Goal: Task Accomplishment & Management: Use online tool/utility

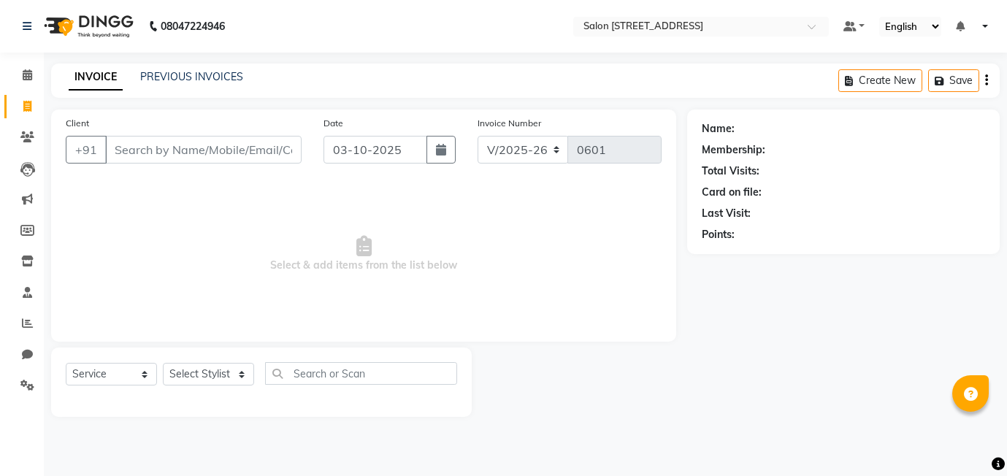
select select "8448"
select select "service"
click at [223, 375] on select "Select Stylist [PERSON_NAME] Manager [PERSON_NAME]" at bounding box center [208, 374] width 91 height 23
select select "90774"
click at [163, 363] on select "Select Stylist [PERSON_NAME] Manager [PERSON_NAME]" at bounding box center [208, 374] width 91 height 23
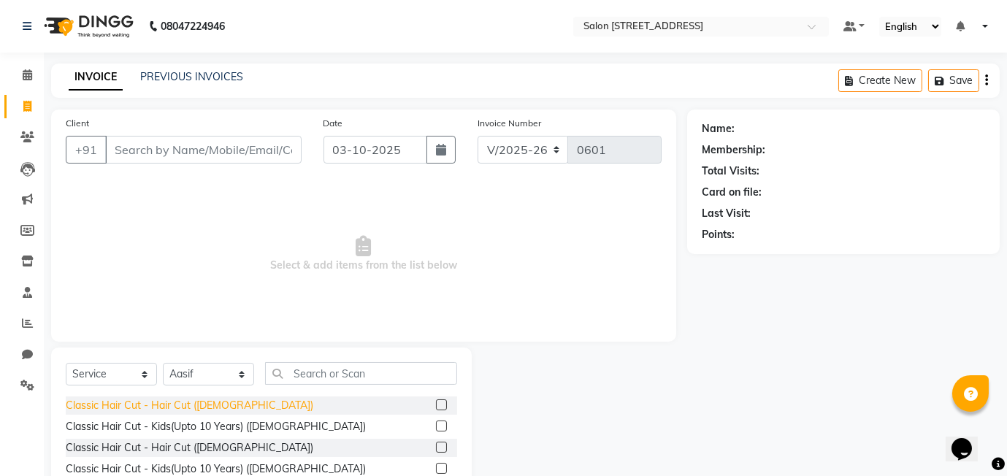
click at [200, 407] on div "Classic Hair Cut - Hair Cut ([DEMOGRAPHIC_DATA])" at bounding box center [189, 405] width 247 height 15
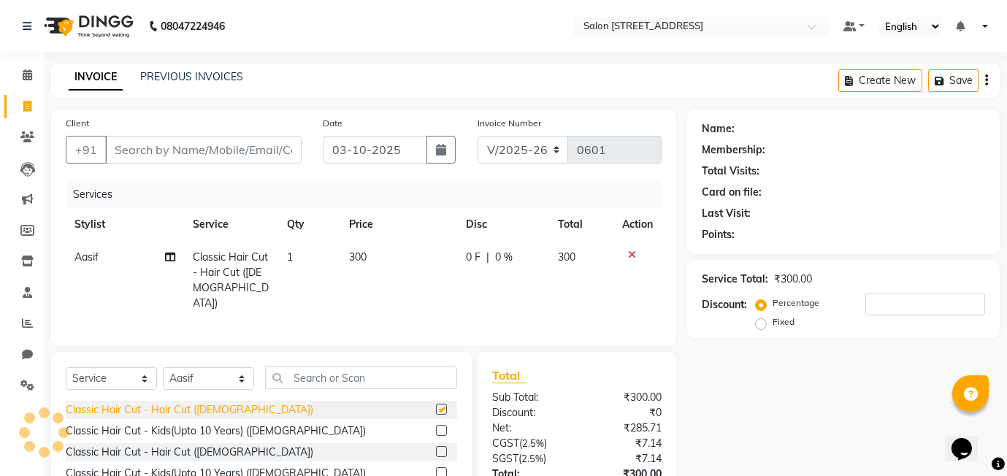
checkbox input "false"
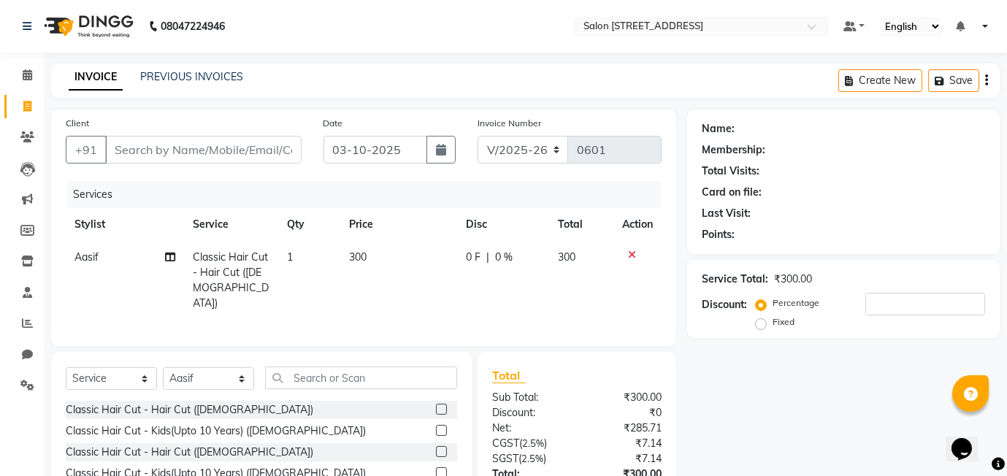
scroll to position [1, 0]
click at [324, 372] on input "text" at bounding box center [361, 378] width 192 height 23
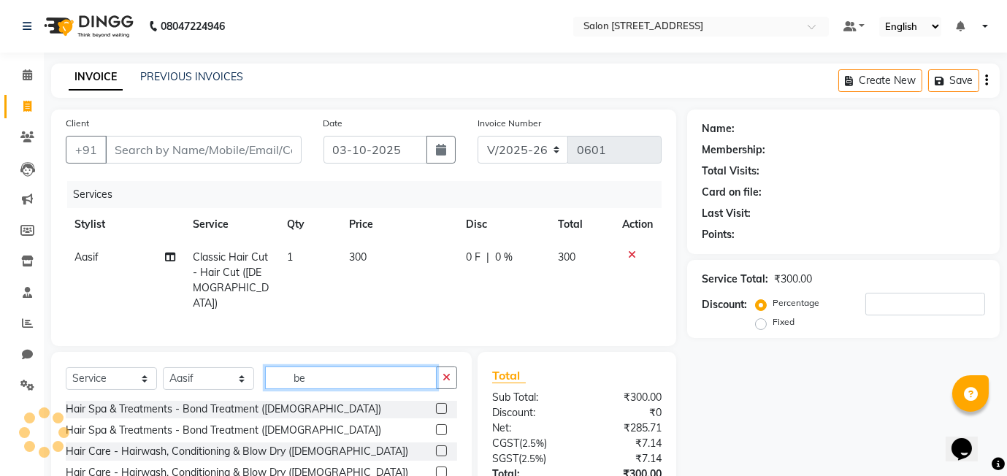
scroll to position [0, 0]
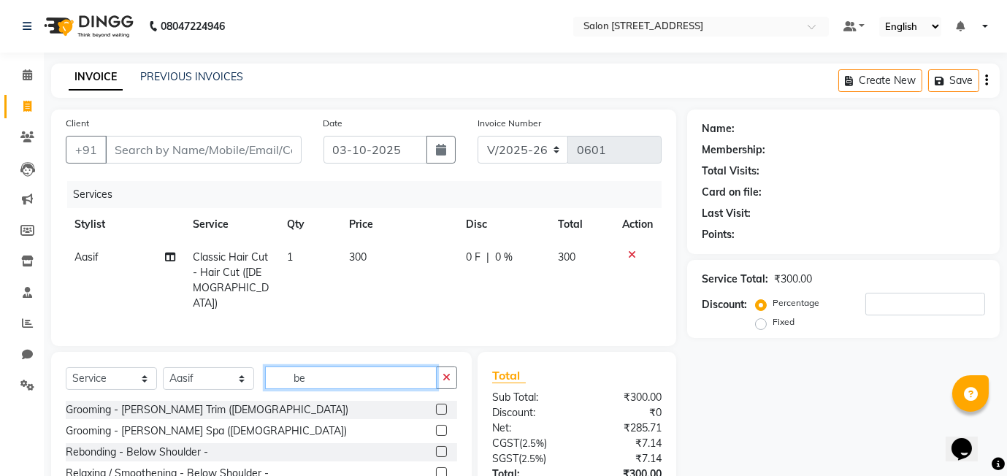
type input "be"
click at [337, 404] on div "Grooming - [PERSON_NAME] Trim ([DEMOGRAPHIC_DATA])" at bounding box center [261, 410] width 391 height 18
click at [438, 406] on label at bounding box center [441, 409] width 11 height 11
click at [438, 406] on input "checkbox" at bounding box center [440, 409] width 9 height 9
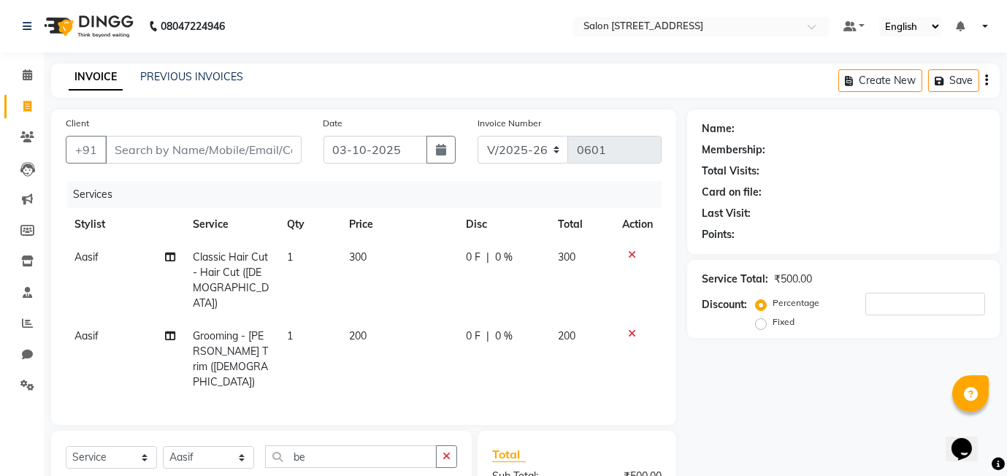
checkbox input "false"
click at [131, 158] on input "Client" at bounding box center [203, 150] width 196 height 28
type input "9"
type input "0"
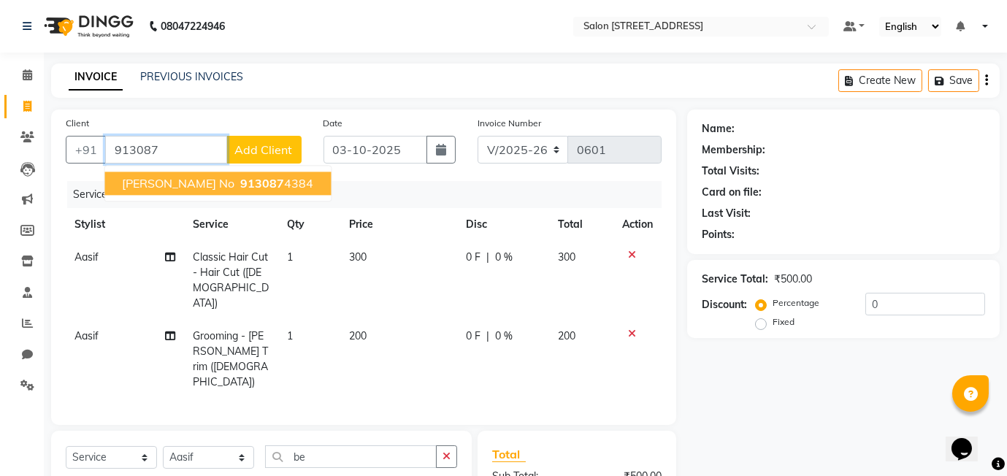
click at [174, 180] on span "[PERSON_NAME] no" at bounding box center [178, 183] width 112 height 15
type input "9130874384"
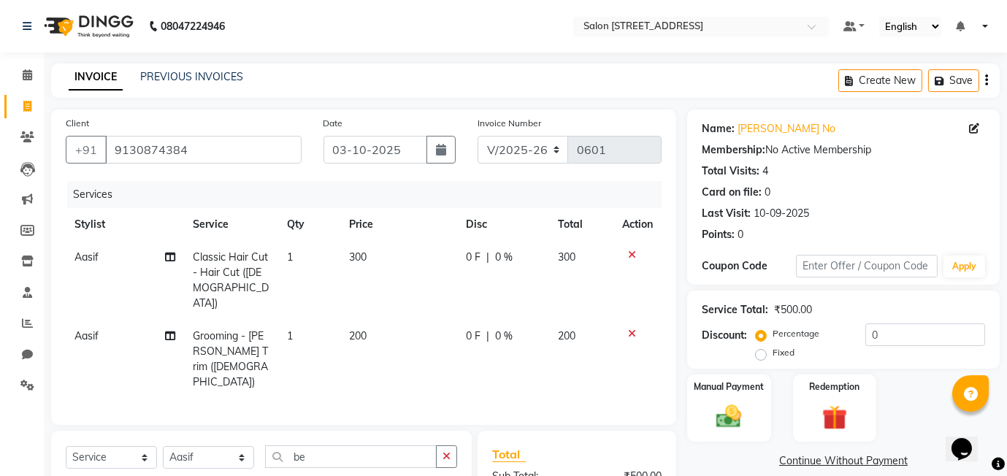
scroll to position [145, 0]
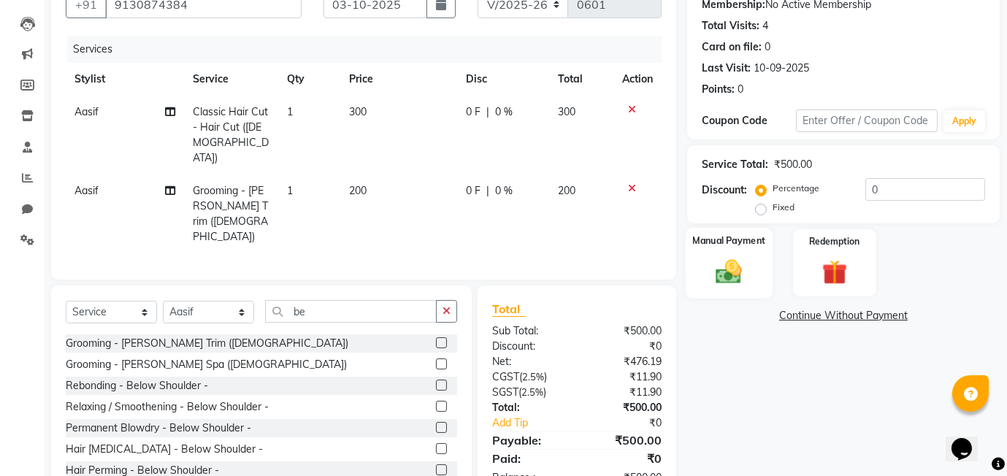
click at [736, 247] on div "Manual Payment" at bounding box center [729, 263] width 87 height 70
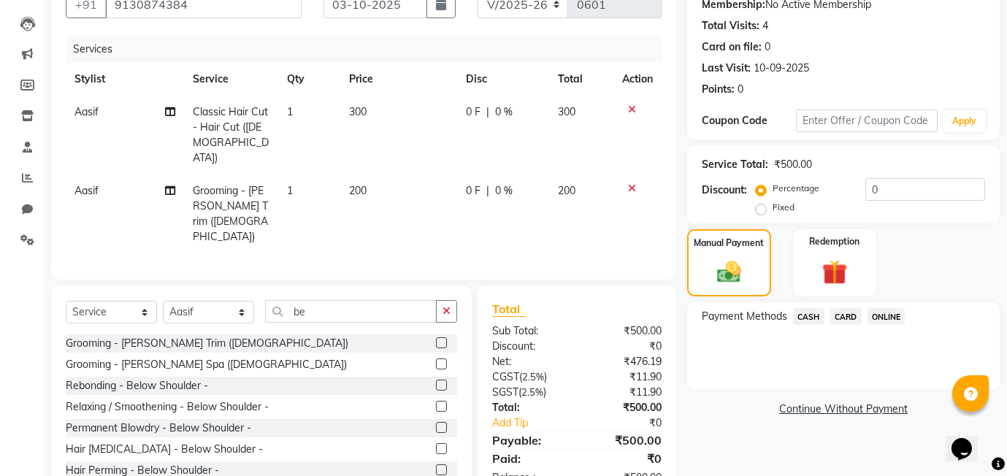
click at [874, 313] on span "ONLINE" at bounding box center [886, 316] width 38 height 17
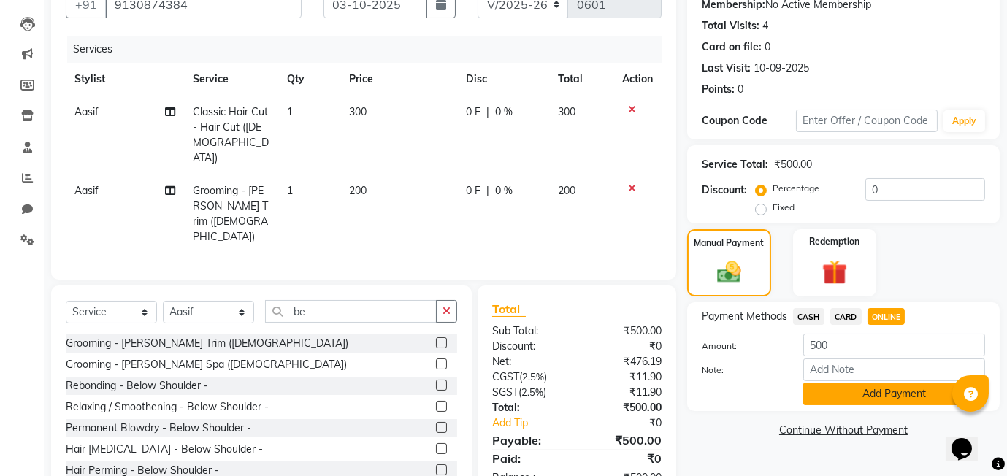
click at [908, 394] on button "Add Payment" at bounding box center [894, 394] width 182 height 23
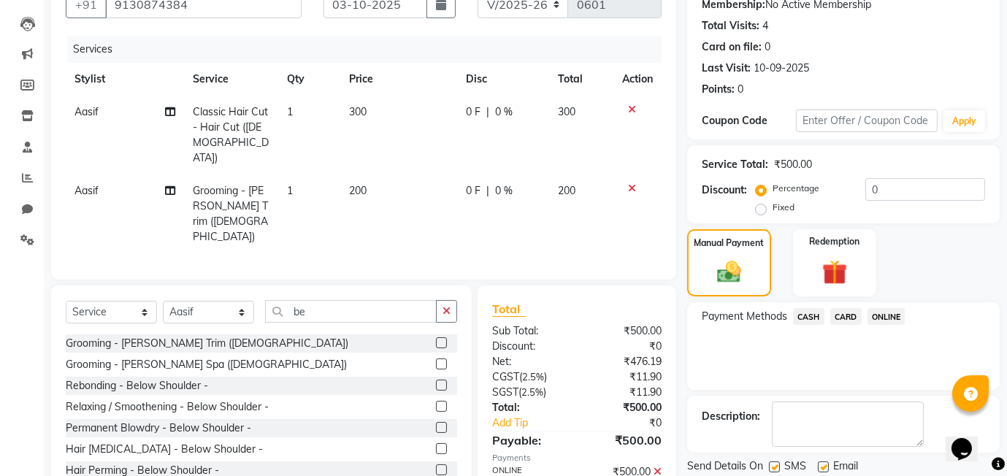
scroll to position [193, 0]
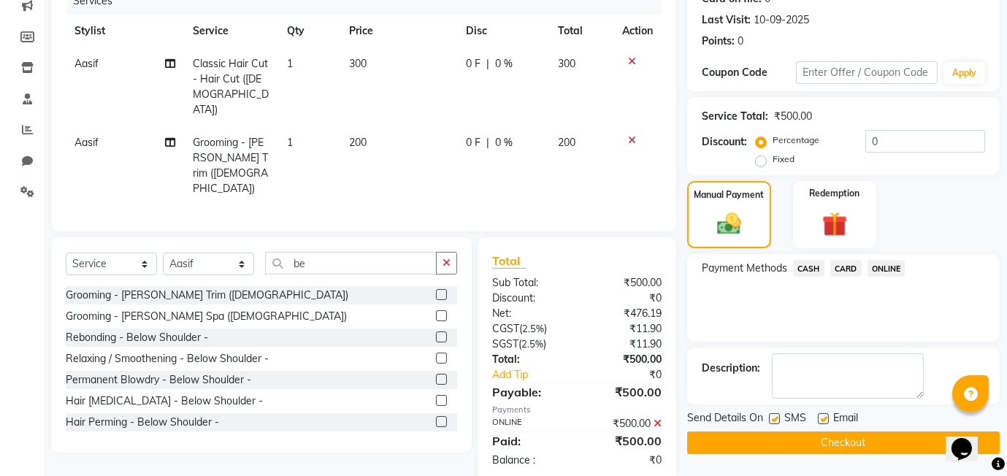
click at [822, 437] on button "Checkout" at bounding box center [843, 442] width 312 height 23
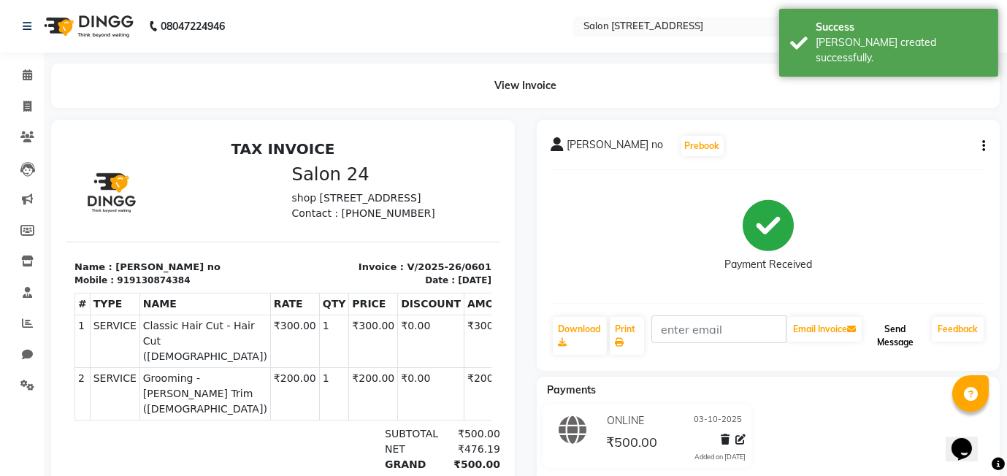
click at [906, 334] on button "Send Message" at bounding box center [894, 336] width 61 height 38
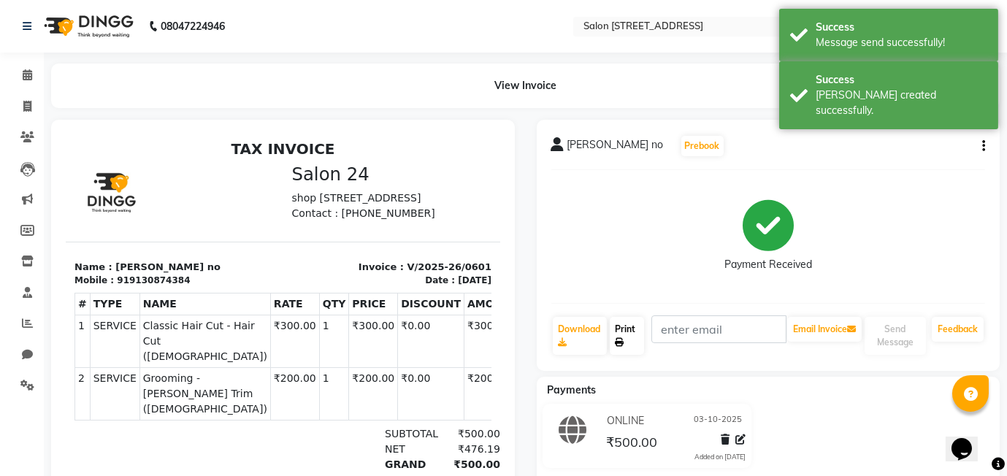
click at [616, 336] on link "Print" at bounding box center [627, 336] width 35 height 38
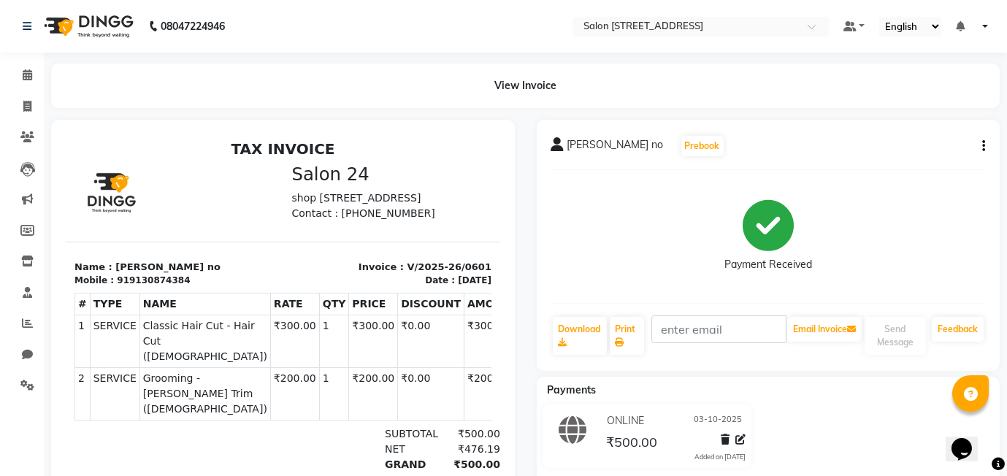
click at [913, 158] on div "[PERSON_NAME] no Prebook Payment Received Download Print Email Invoice Send Mes…" at bounding box center [769, 245] width 464 height 251
click at [20, 77] on span at bounding box center [28, 75] width 26 height 17
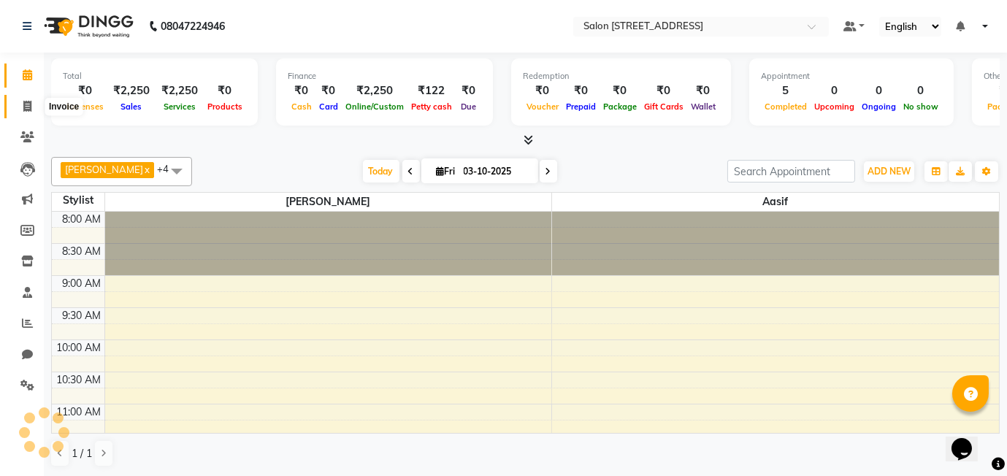
click at [20, 108] on span at bounding box center [28, 107] width 26 height 17
select select "service"
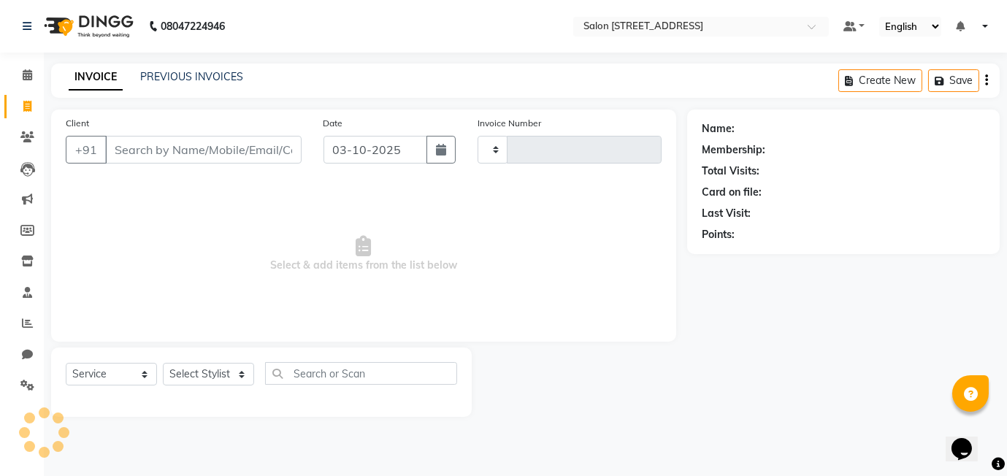
type input "0602"
select select "8448"
click at [28, 27] on icon at bounding box center [27, 26] width 9 height 10
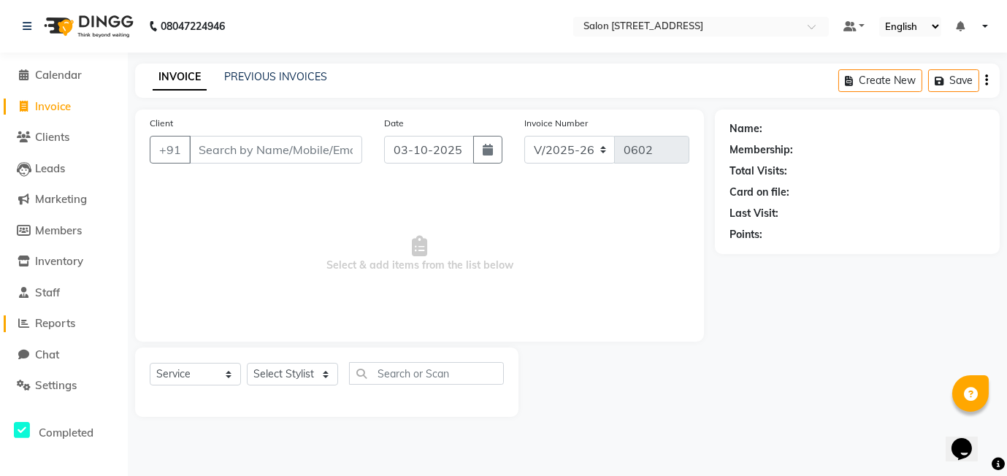
click at [63, 316] on span "Reports" at bounding box center [55, 323] width 40 height 14
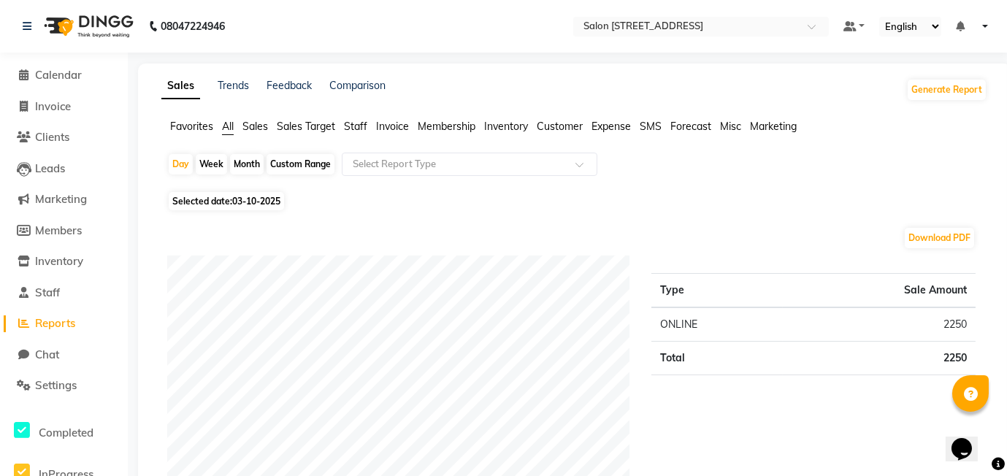
click at [242, 165] on div "Month" at bounding box center [247, 164] width 34 height 20
select select "10"
select select "2025"
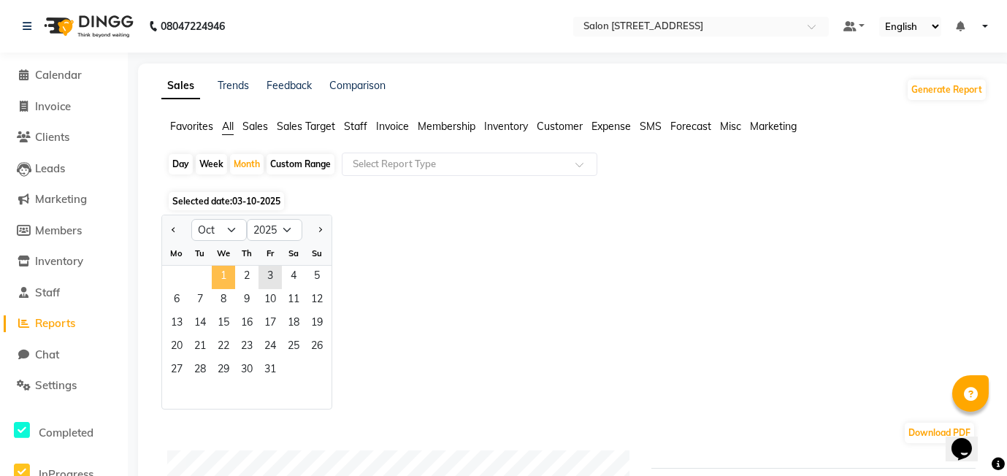
click at [220, 273] on span "1" at bounding box center [223, 277] width 23 height 23
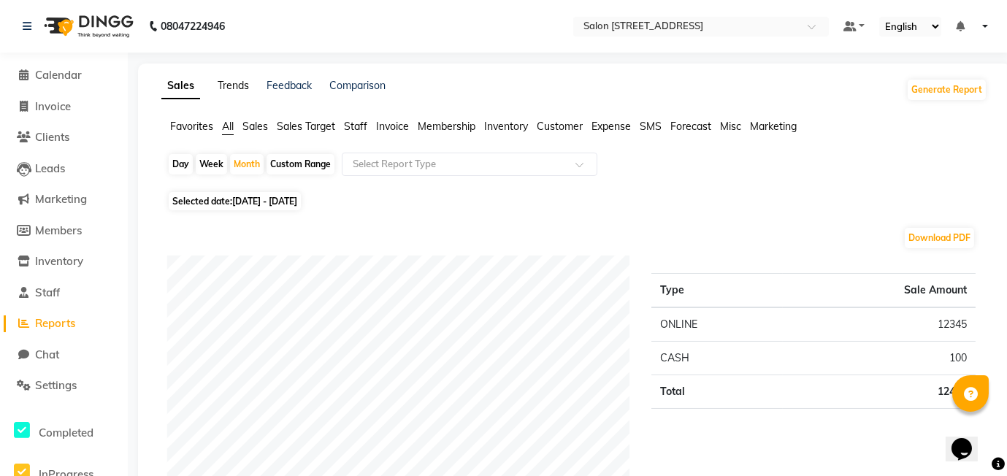
click at [228, 82] on link "Trends" at bounding box center [233, 85] width 31 height 13
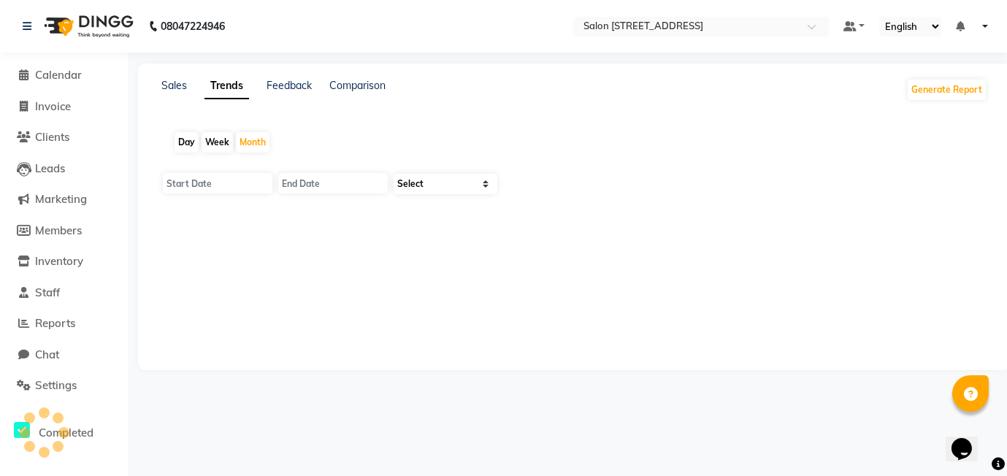
type input "01-10-2025"
type input "[DATE]"
select select "by_client"
click at [34, 109] on span at bounding box center [24, 107] width 22 height 17
select select "8448"
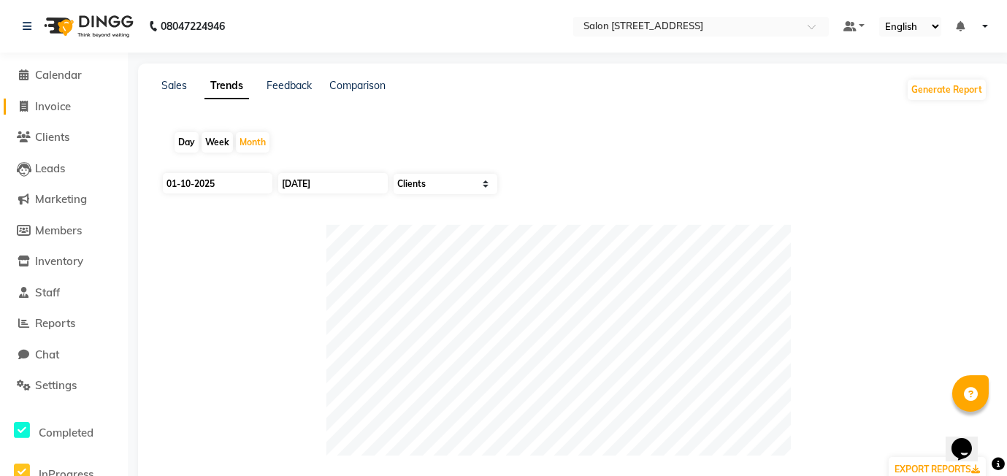
select select "service"
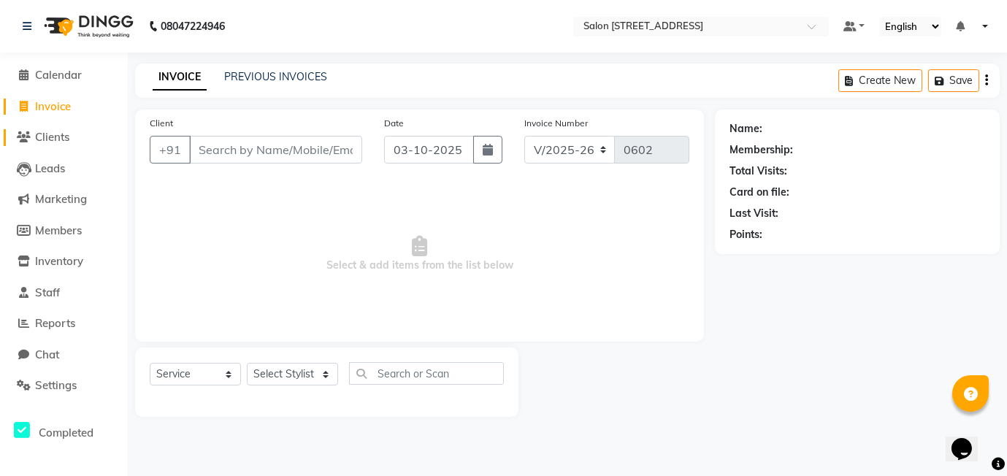
click at [55, 133] on span "Clients" at bounding box center [52, 137] width 34 height 14
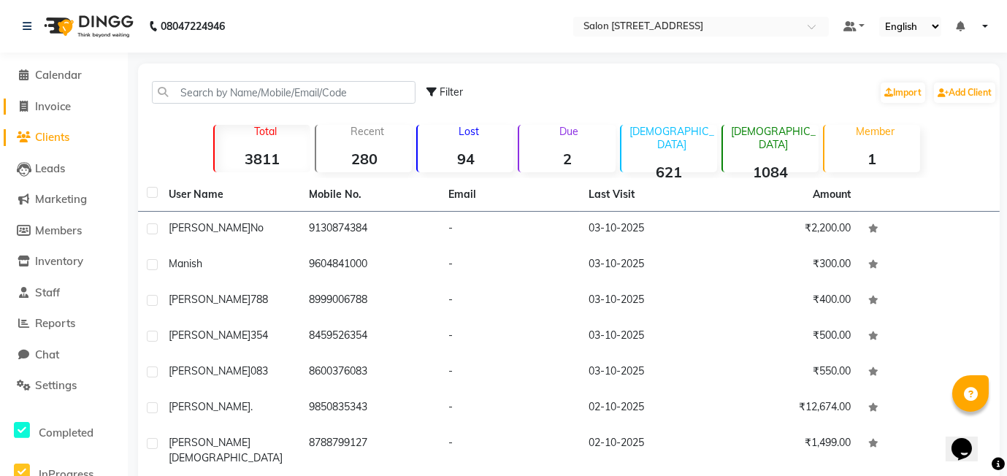
click at [35, 102] on span "Invoice" at bounding box center [53, 106] width 36 height 14
select select "service"
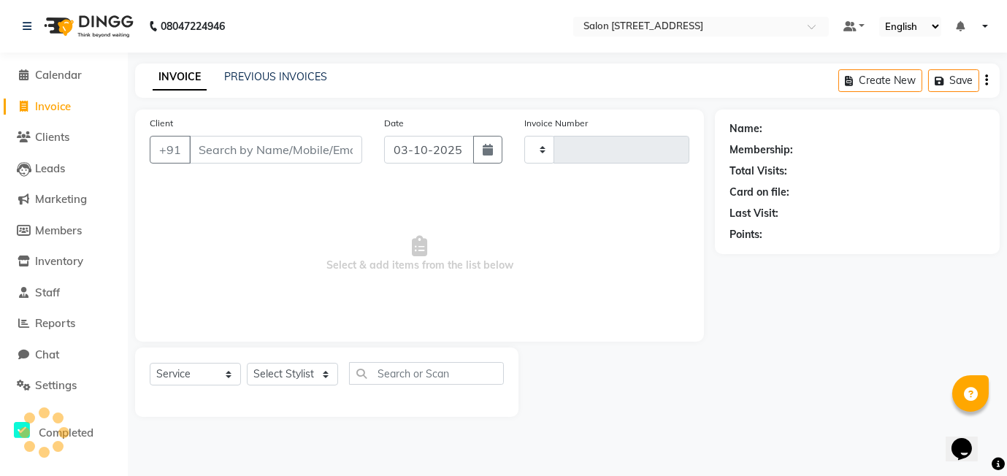
type input "0602"
select select "8448"
